Goal: Task Accomplishment & Management: Manage account settings

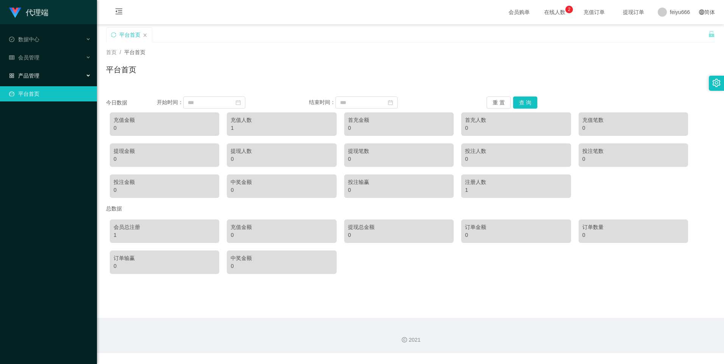
click at [59, 77] on div "产品管理" at bounding box center [48, 75] width 97 height 15
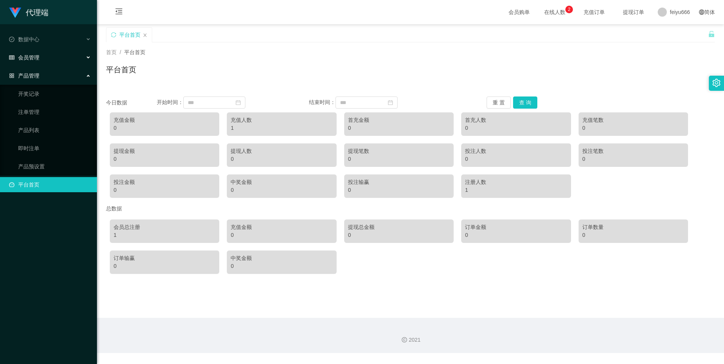
click at [83, 56] on div "会员管理" at bounding box center [48, 57] width 97 height 15
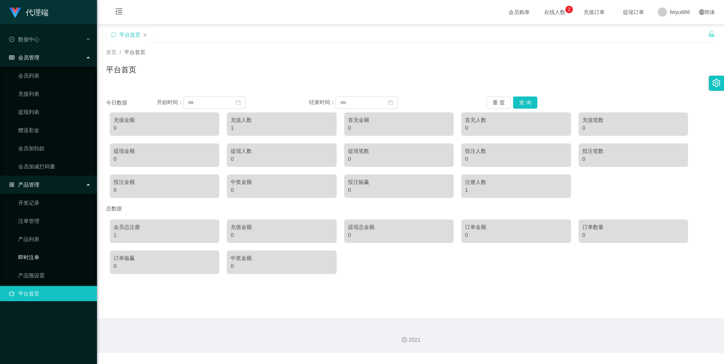
click at [56, 257] on link "即时注单" at bounding box center [54, 257] width 73 height 15
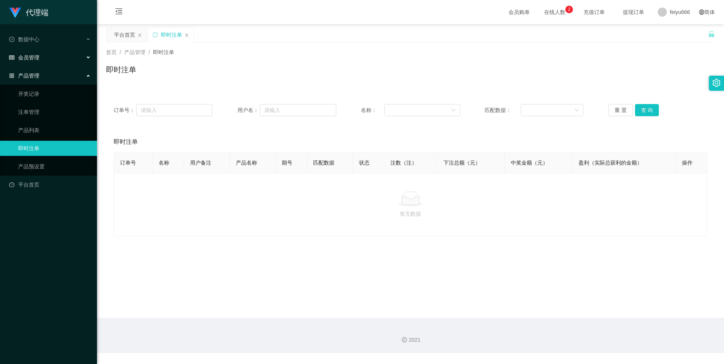
click at [84, 57] on div "会员管理" at bounding box center [48, 57] width 97 height 15
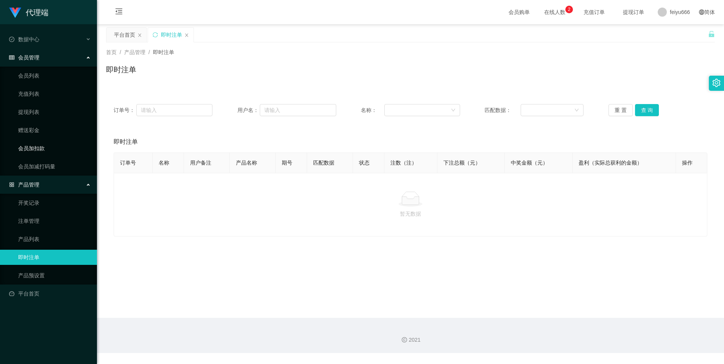
click at [60, 151] on link "会员加扣款" at bounding box center [54, 148] width 73 height 15
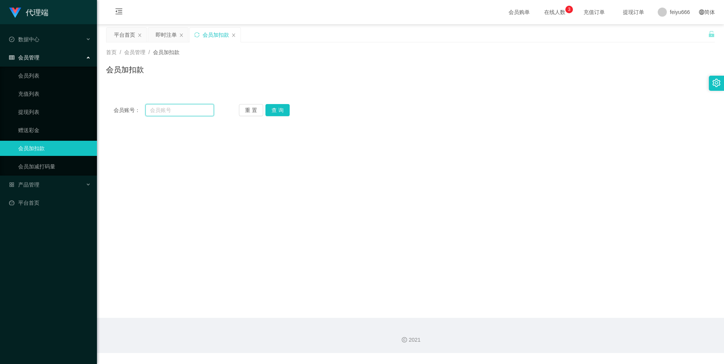
click at [177, 109] on input "text" at bounding box center [179, 110] width 68 height 12
click at [178, 109] on input "text" at bounding box center [179, 110] width 68 height 12
paste input "81706291"
type input "81706291"
drag, startPoint x: 278, startPoint y: 109, endPoint x: 273, endPoint y: 109, distance: 5.3
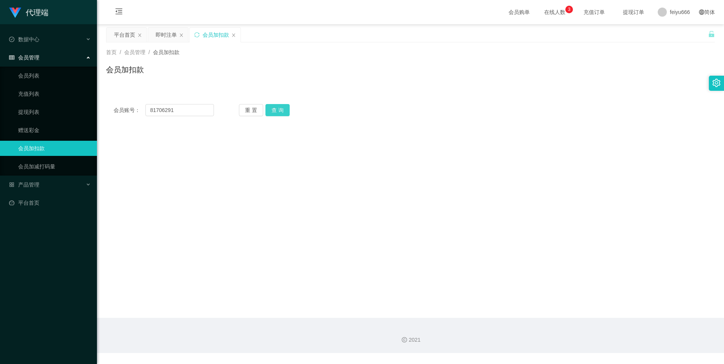
click at [278, 109] on button "查 询" at bounding box center [278, 110] width 24 height 12
